Goal: Task Accomplishment & Management: Manage account settings

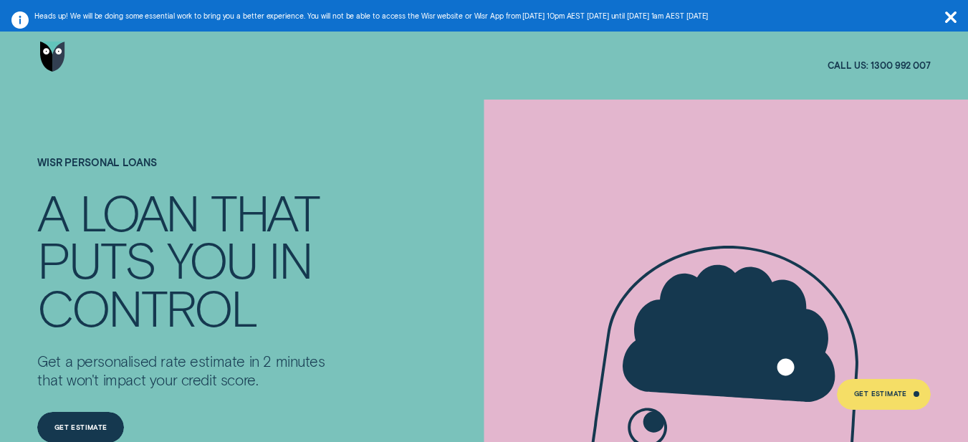
click at [952, 17] on icon "button" at bounding box center [950, 16] width 11 height 11
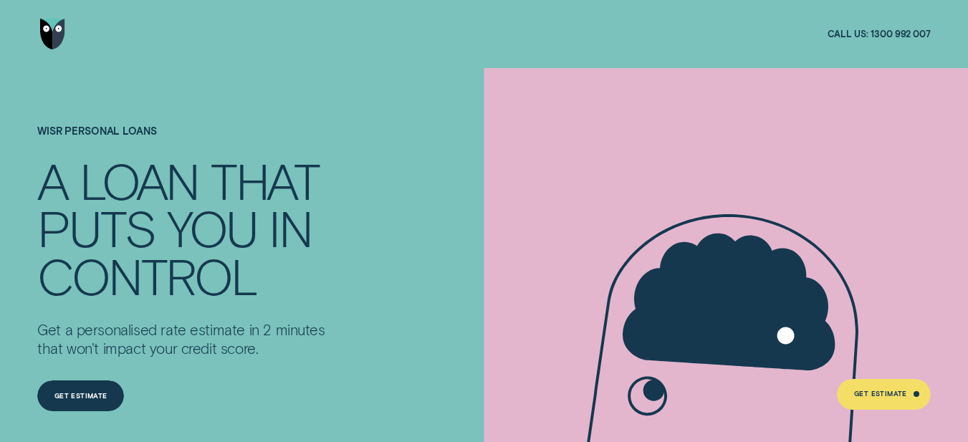
click at [475, 166] on div "Wisr Personal Loans A LOAN THAT PUTS YOU IN CONTROL Get a personalised rate est…" at bounding box center [484, 289] width 904 height 442
click at [83, 396] on div "Get Estimate" at bounding box center [80, 398] width 53 height 6
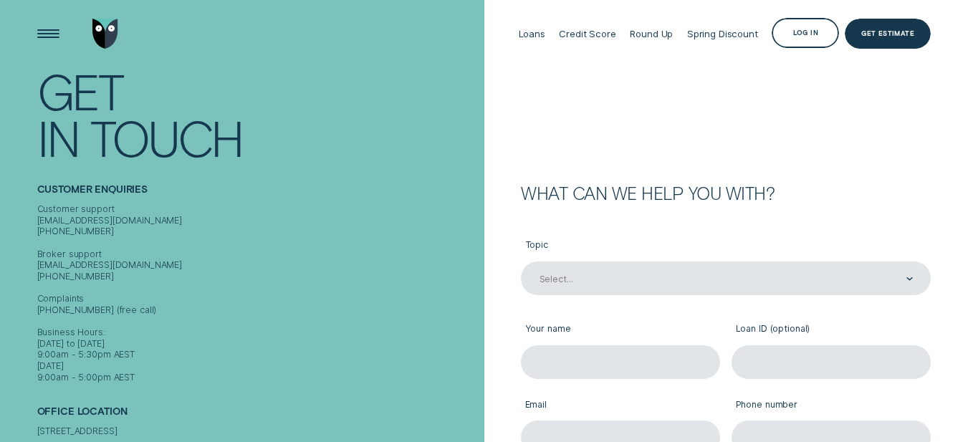
click at [795, 35] on div "Log in" at bounding box center [805, 35] width 25 height 6
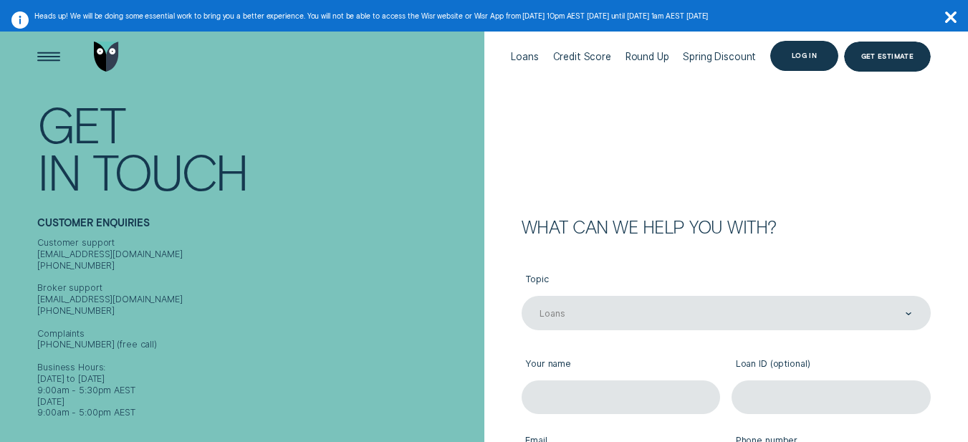
click at [805, 54] on div "Log in" at bounding box center [804, 56] width 25 height 6
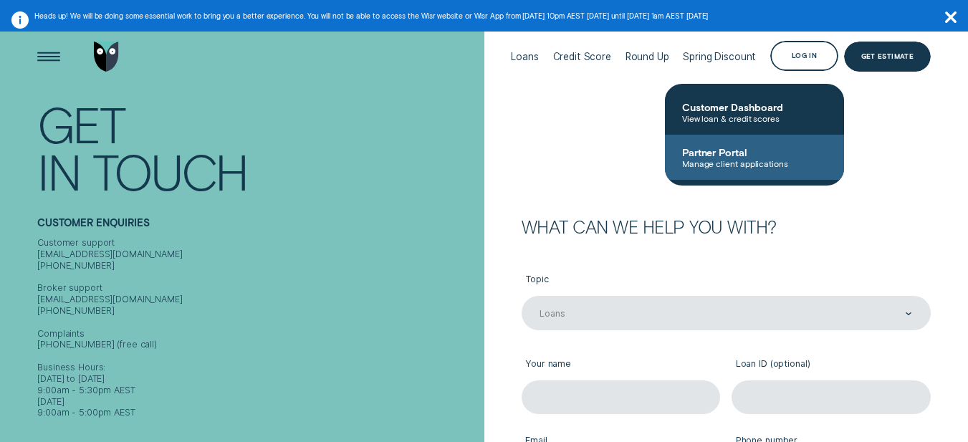
click at [716, 166] on span "Manage client applications" at bounding box center [754, 163] width 145 height 10
